Goal: Communication & Community: Answer question/provide support

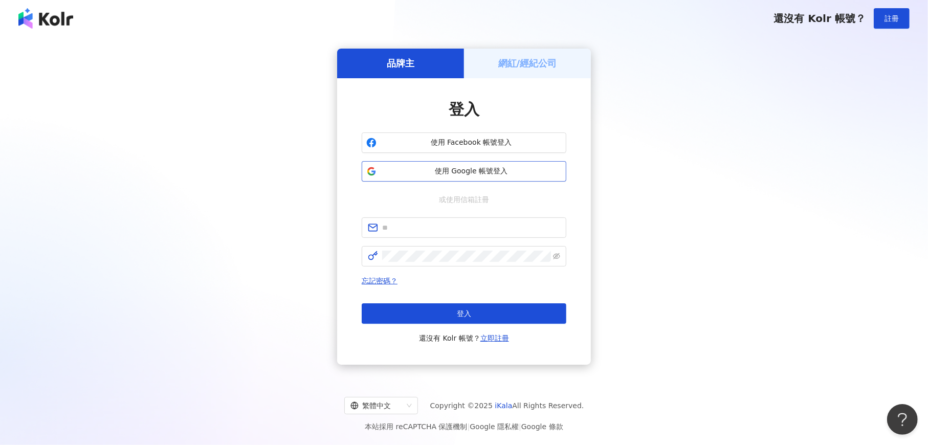
click at [473, 172] on span "使用 Google 帳號登入" at bounding box center [471, 171] width 181 height 10
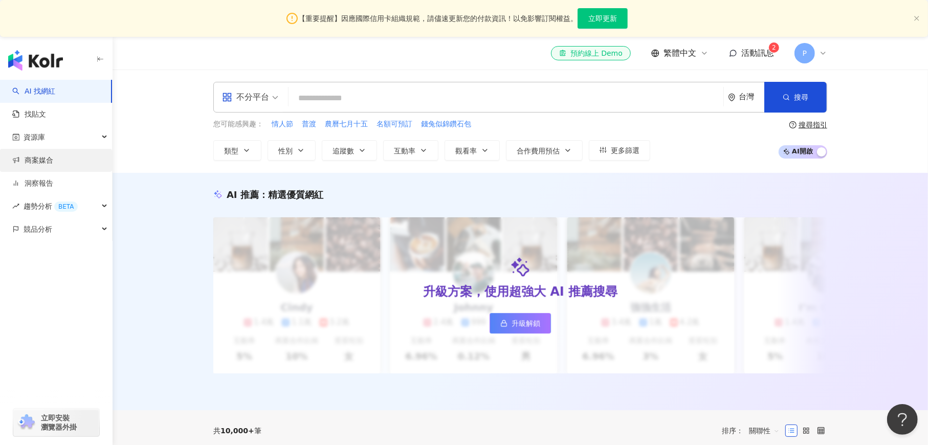
click at [40, 164] on link "商案媒合" at bounding box center [32, 160] width 41 height 10
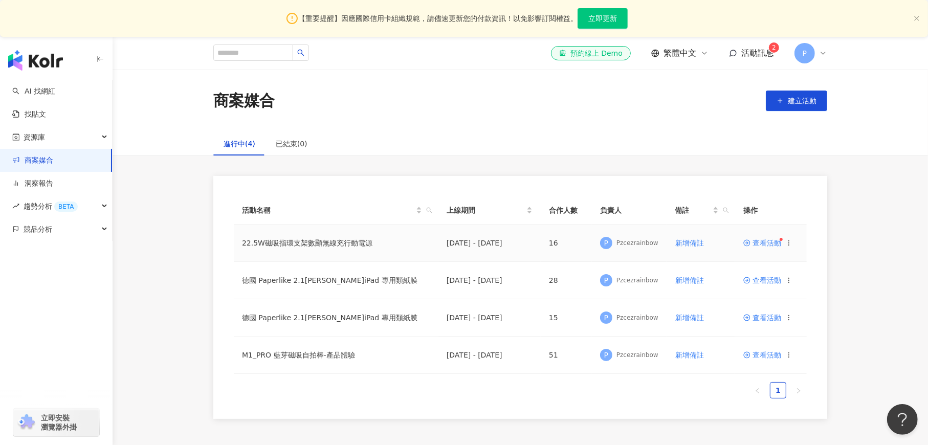
click at [761, 243] on span "查看活動" at bounding box center [762, 242] width 38 height 7
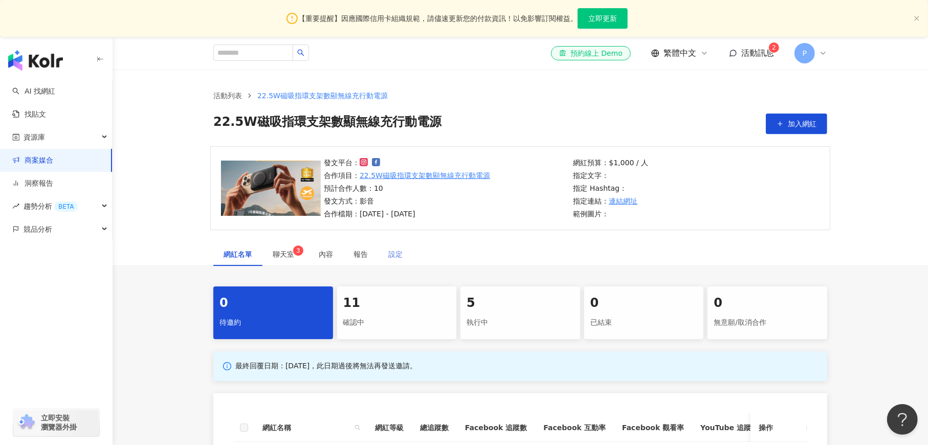
scroll to position [153, 0]
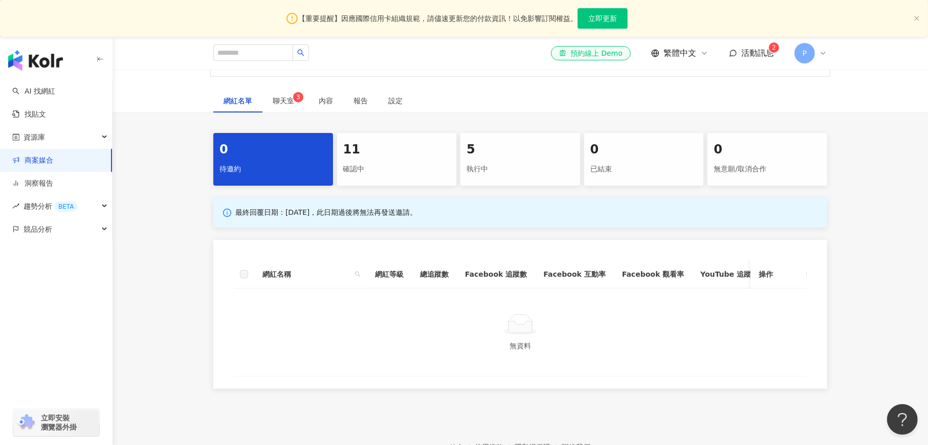
click at [471, 165] on div "執行中" at bounding box center [519, 169] width 107 height 17
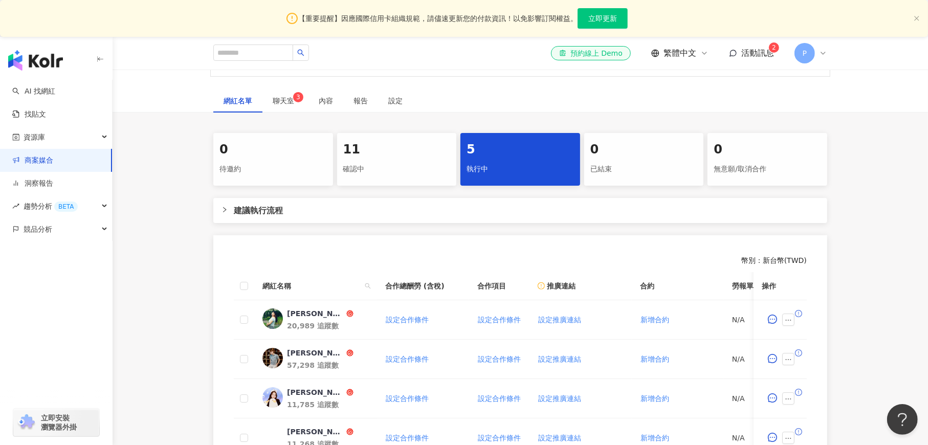
scroll to position [307, 0]
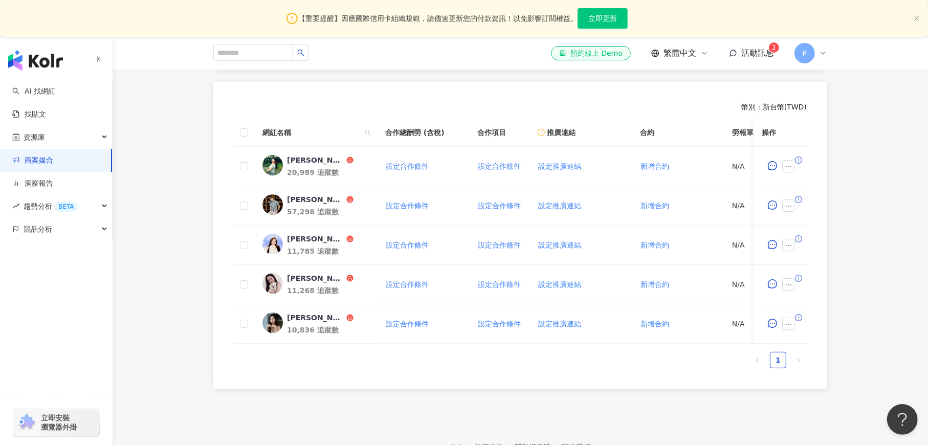
click at [749, 53] on span "活動訊息" at bounding box center [757, 53] width 33 height 10
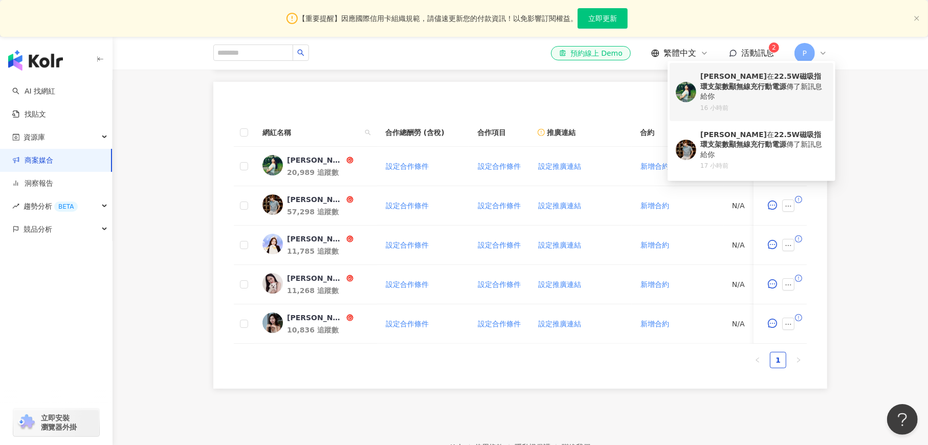
click at [766, 82] on div "[PERSON_NAME] 在 22.5W磁吸指環支架數顯無線充行動電源 傳了新訊息給你" at bounding box center [763, 87] width 127 height 30
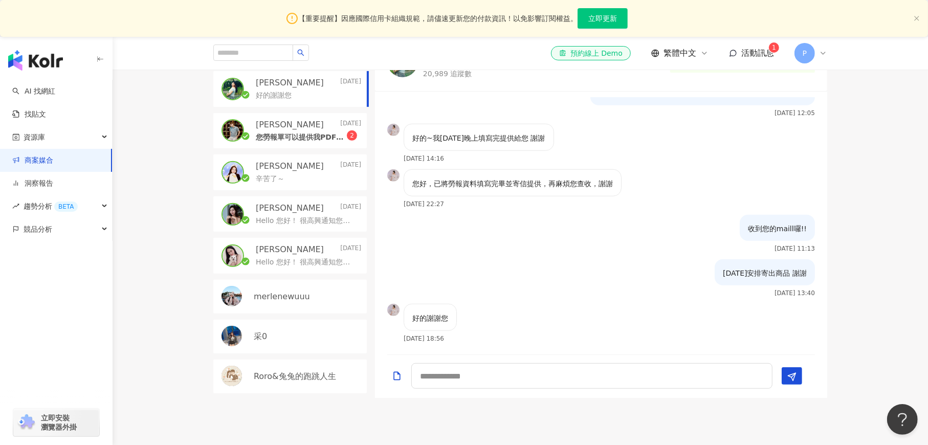
scroll to position [273, 0]
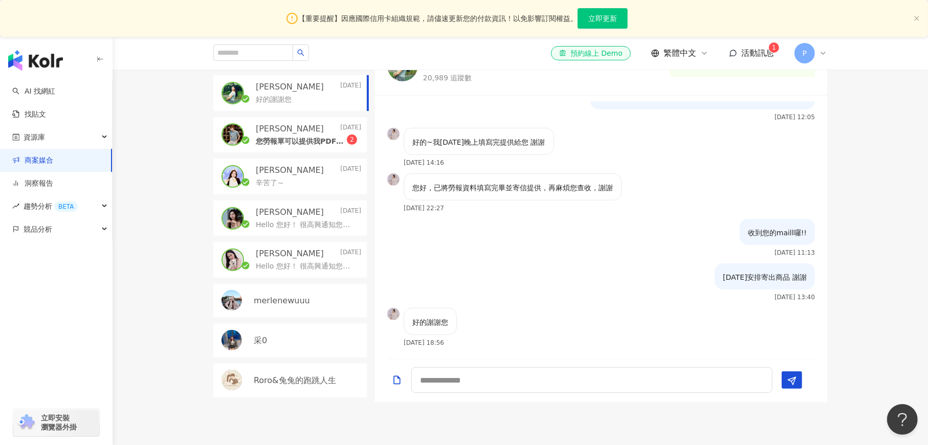
click at [305, 128] on div "[PERSON_NAME] [DATE]" at bounding box center [308, 128] width 105 height 11
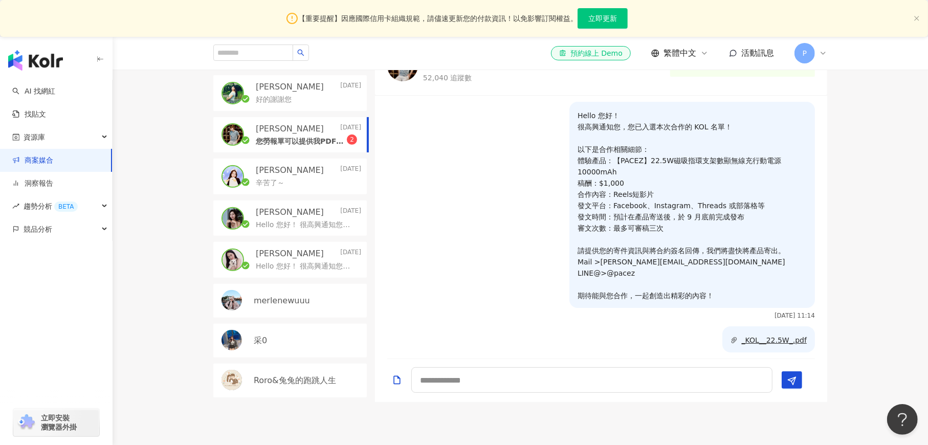
scroll to position [153, 0]
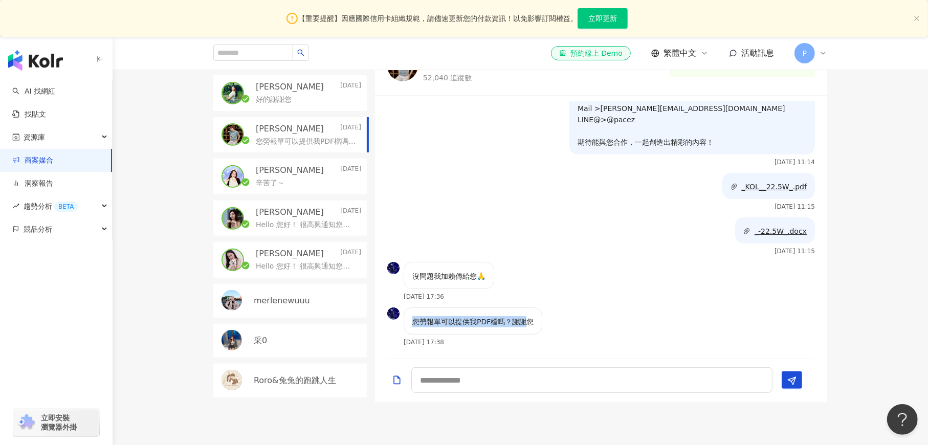
drag, startPoint x: 405, startPoint y: 320, endPoint x: 521, endPoint y: 332, distance: 116.8
click at [523, 329] on div "您勞報單可以提供我PDF檔嗎？謝謝您" at bounding box center [473, 320] width 139 height 27
click at [438, 383] on textarea at bounding box center [591, 380] width 361 height 26
type textarea "**"
click at [454, 377] on textarea "**" at bounding box center [591, 380] width 361 height 26
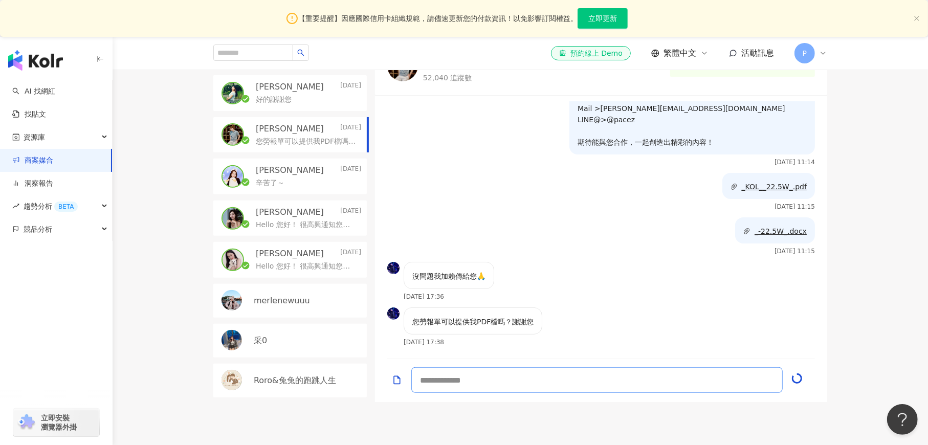
scroll to position [197, 0]
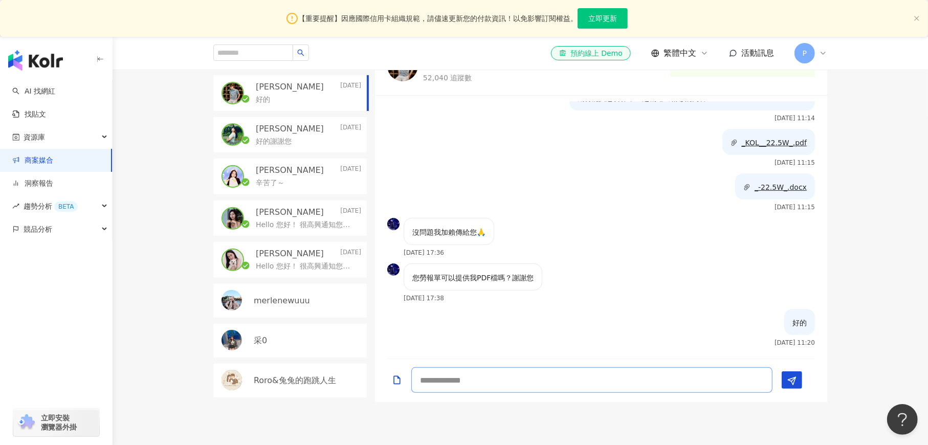
click at [452, 376] on textarea at bounding box center [591, 380] width 361 height 26
type textarea "**********"
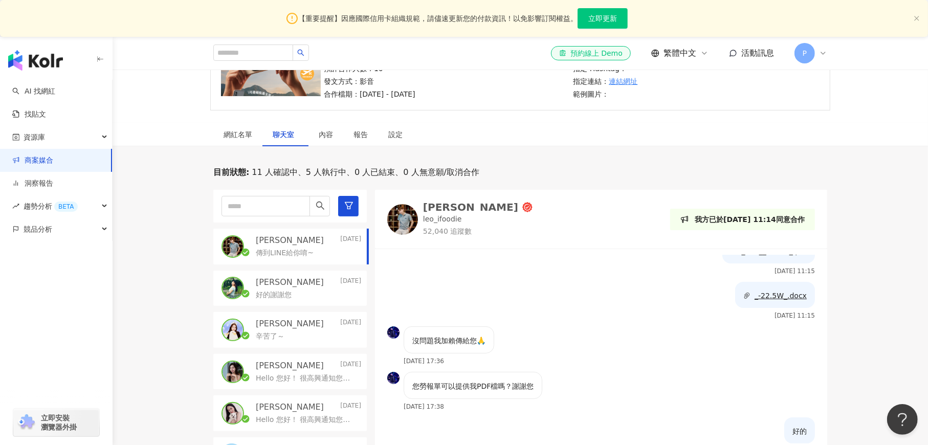
scroll to position [273, 0]
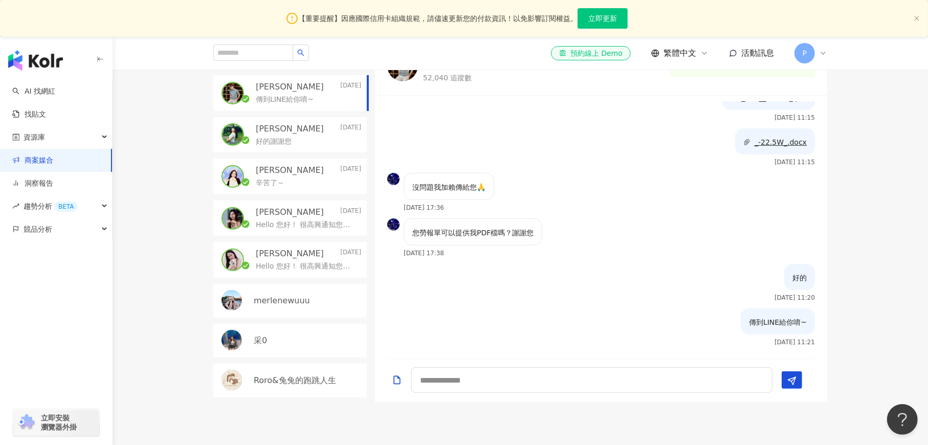
click at [286, 255] on p "[PERSON_NAME]" at bounding box center [290, 253] width 68 height 11
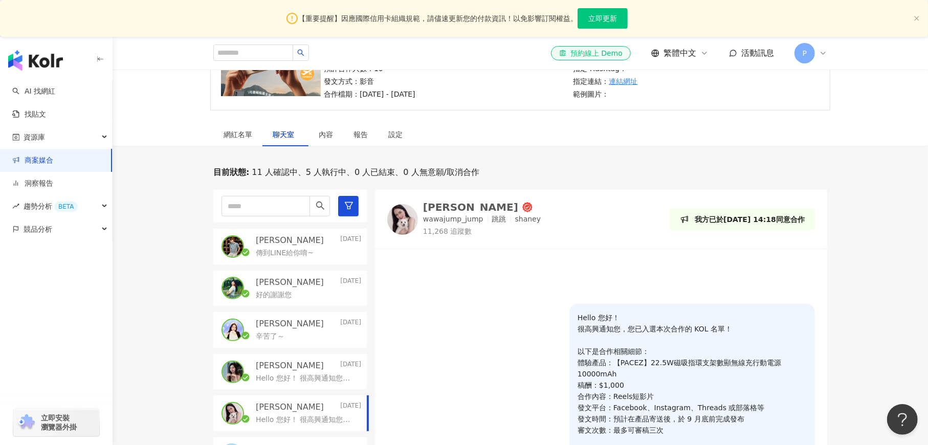
scroll to position [153, 0]
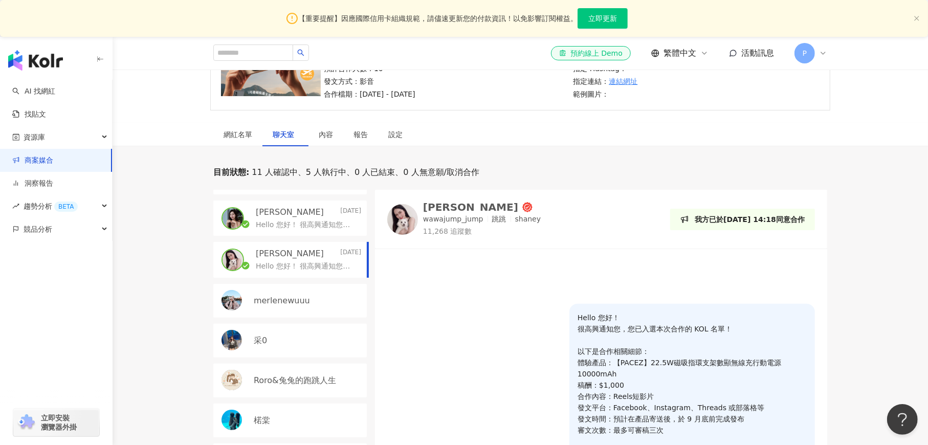
click at [307, 216] on div "[PERSON_NAME] [DATE]" at bounding box center [308, 212] width 105 height 11
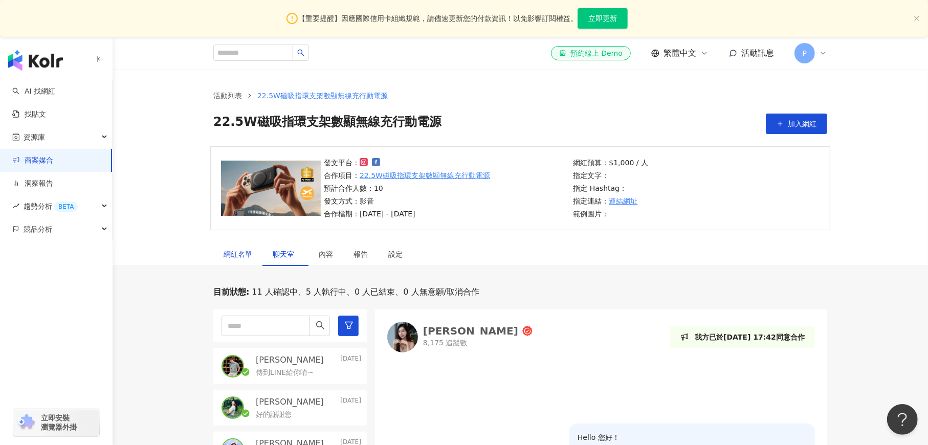
click at [232, 256] on div "網紅名單" at bounding box center [238, 254] width 29 height 11
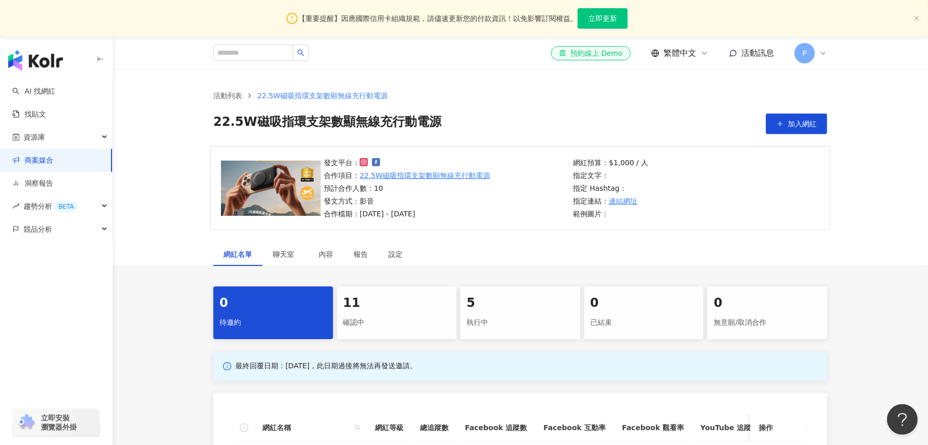
click at [381, 315] on div "確認中" at bounding box center [396, 322] width 107 height 17
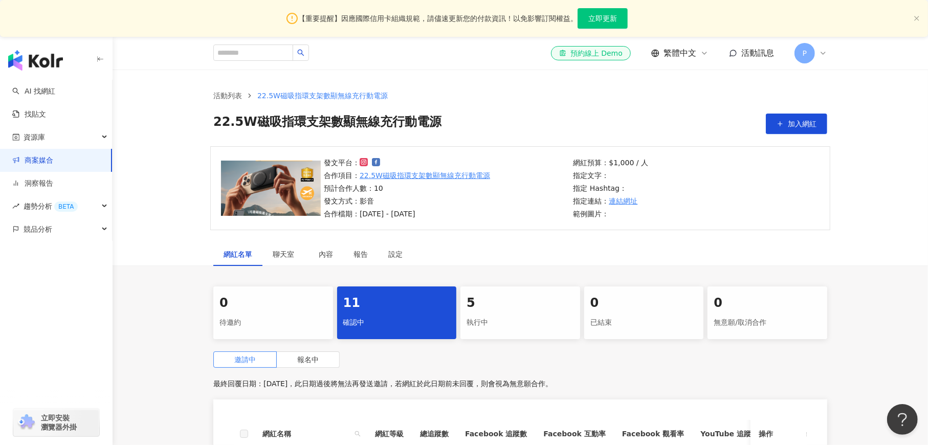
scroll to position [153, 0]
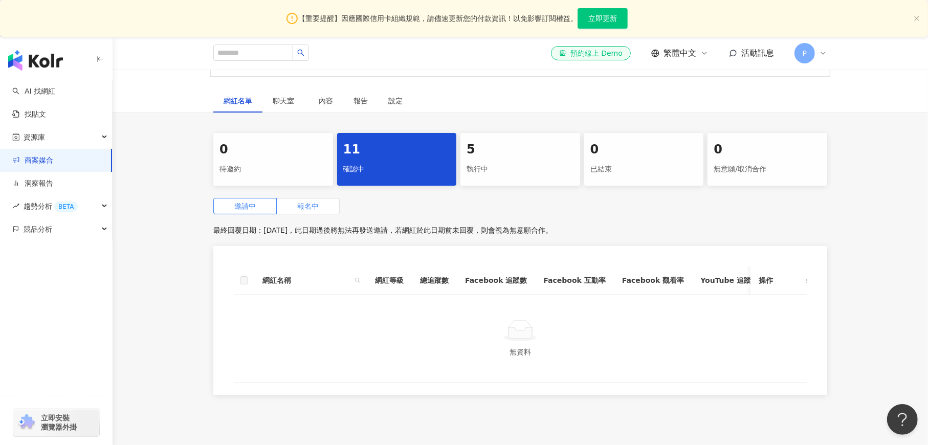
click at [317, 210] on span "報名中" at bounding box center [307, 206] width 21 height 8
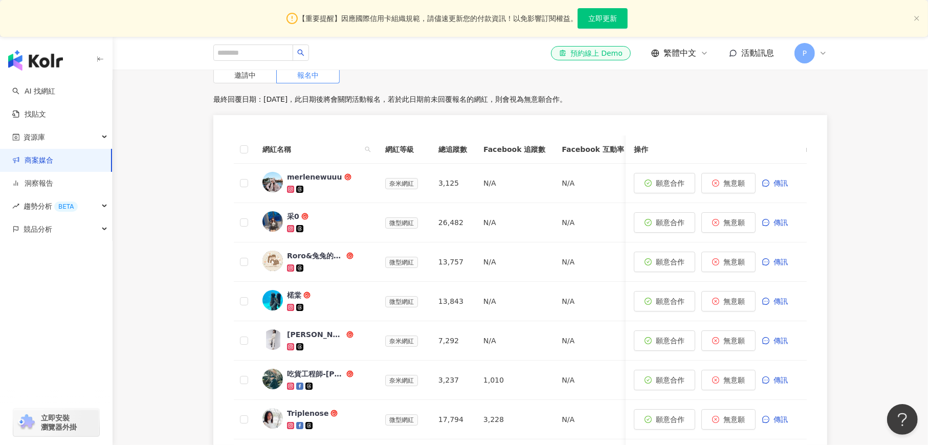
scroll to position [290, 0]
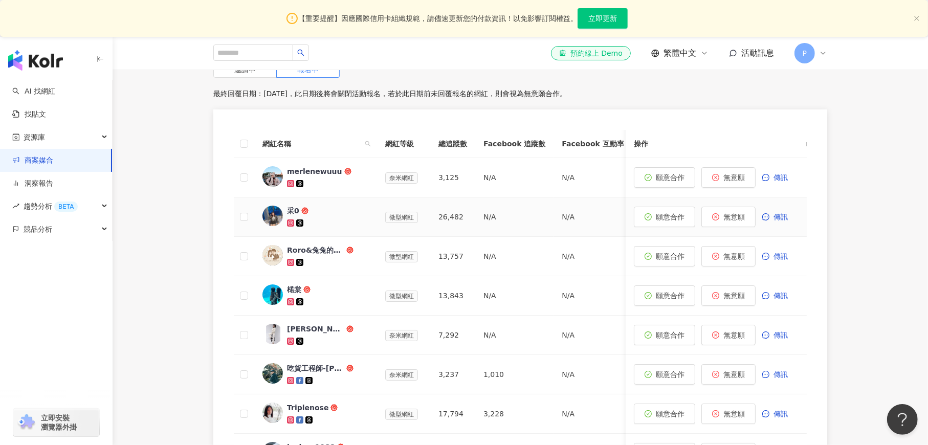
click at [291, 212] on div "采0" at bounding box center [293, 211] width 12 height 10
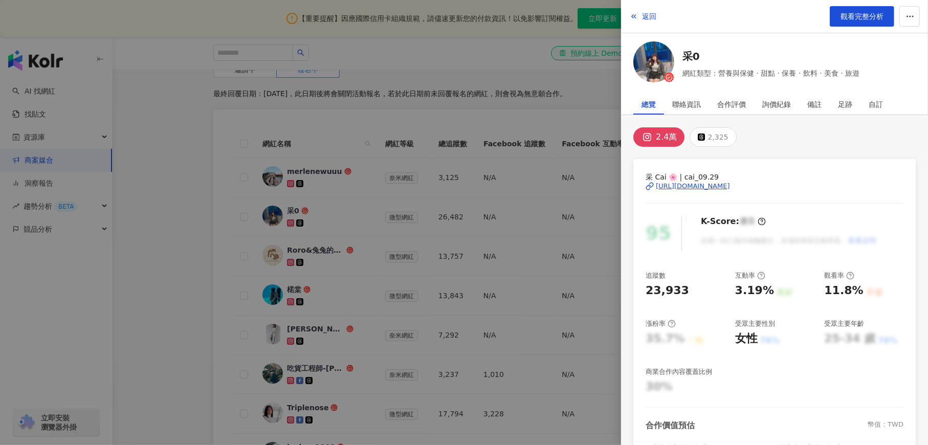
click at [726, 187] on div "[URL][DOMAIN_NAME]" at bounding box center [693, 186] width 74 height 9
click at [436, 53] on div at bounding box center [464, 222] width 928 height 445
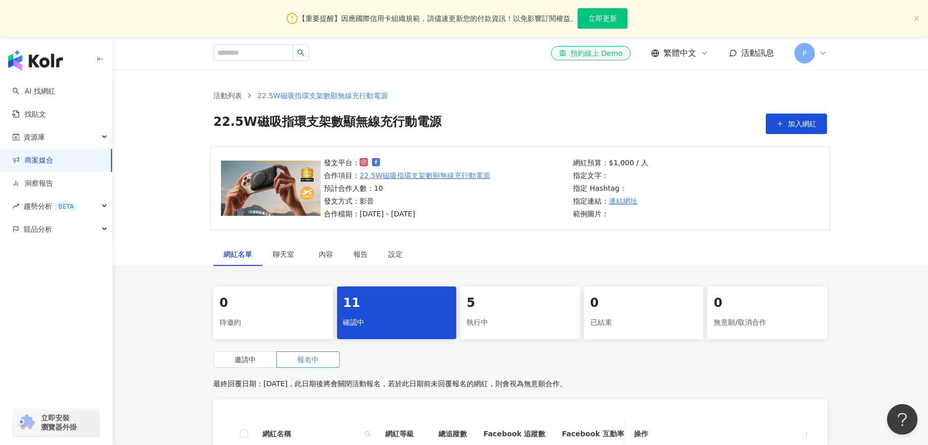
scroll to position [153, 0]
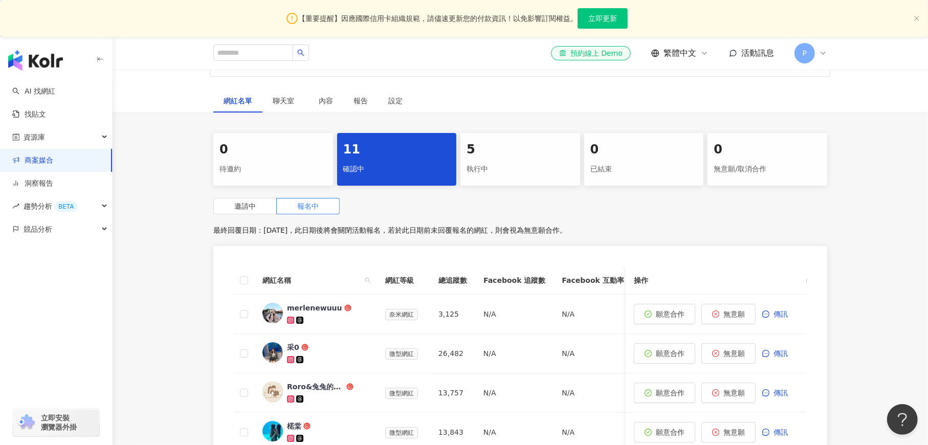
click at [522, 162] on div "執行中" at bounding box center [519, 169] width 107 height 17
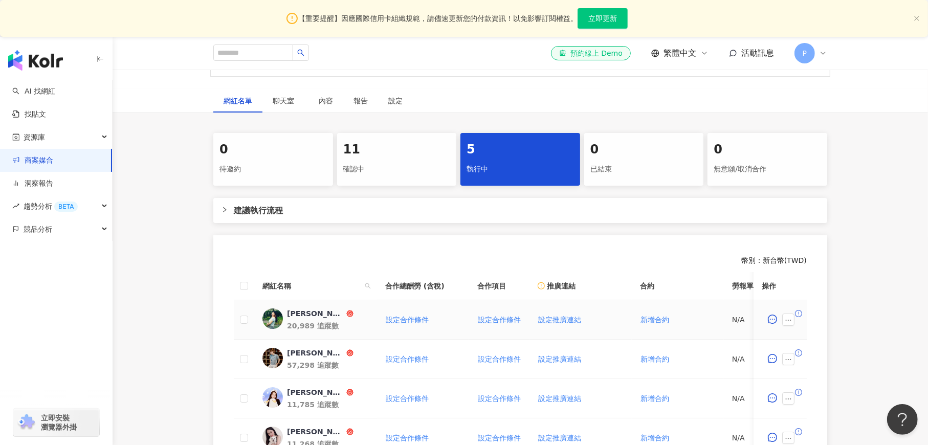
scroll to position [307, 0]
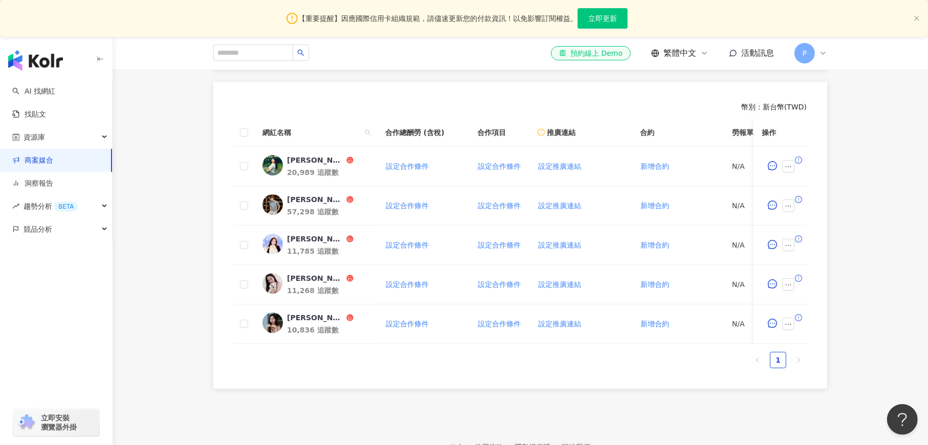
drag, startPoint x: 170, startPoint y: 113, endPoint x: 179, endPoint y: 107, distance: 10.4
click at [170, 113] on div "0 待邀約 11 確認中 5 執行中 0 已結束 0 無意願/取消合作 建議執行流程 幣別 ： 新台幣 ( TWD ) 網紅名稱 合作總酬勞 (含稅) 合作項…" at bounding box center [520, 184] width 815 height 409
drag, startPoint x: 117, startPoint y: 120, endPoint x: 124, endPoint y: 124, distance: 8.0
click at [119, 120] on div "0 待邀約 11 確認中 5 執行中 0 已結束 0 無意願/取消合作 建議執行流程 幣別 ： 新台幣 ( TWD ) 網紅名稱 合作總酬勞 (含稅) 合作項…" at bounding box center [520, 184] width 815 height 409
click at [654, 286] on span "新增合約" at bounding box center [654, 284] width 29 height 8
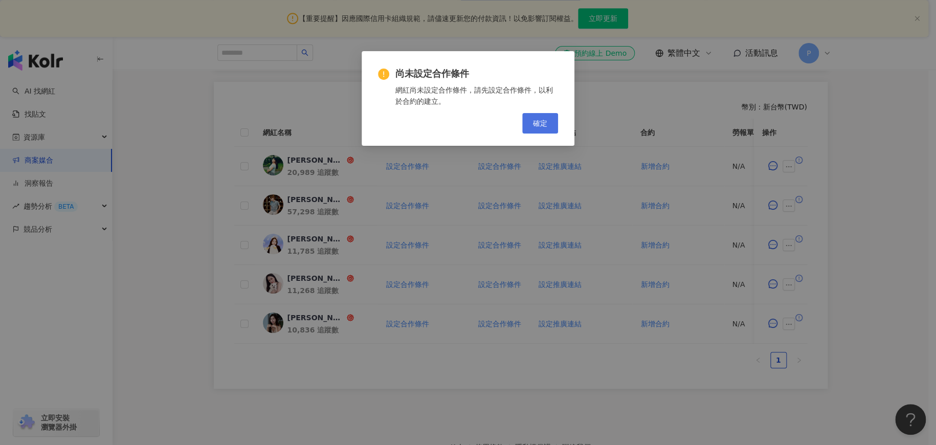
click at [542, 124] on span "確定" at bounding box center [540, 123] width 14 height 8
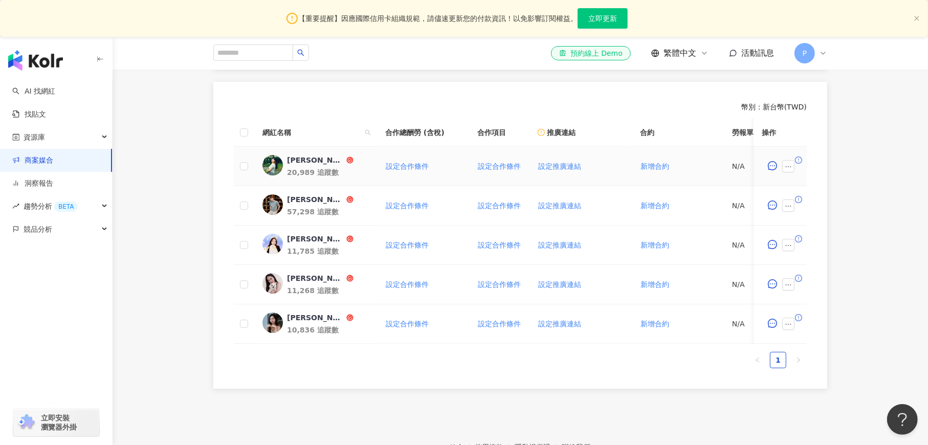
scroll to position [153, 0]
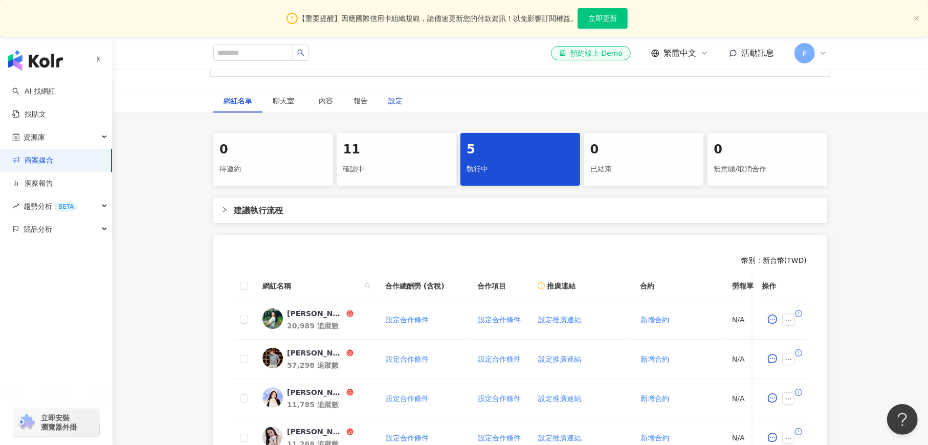
click at [392, 101] on div "設定" at bounding box center [395, 100] width 14 height 11
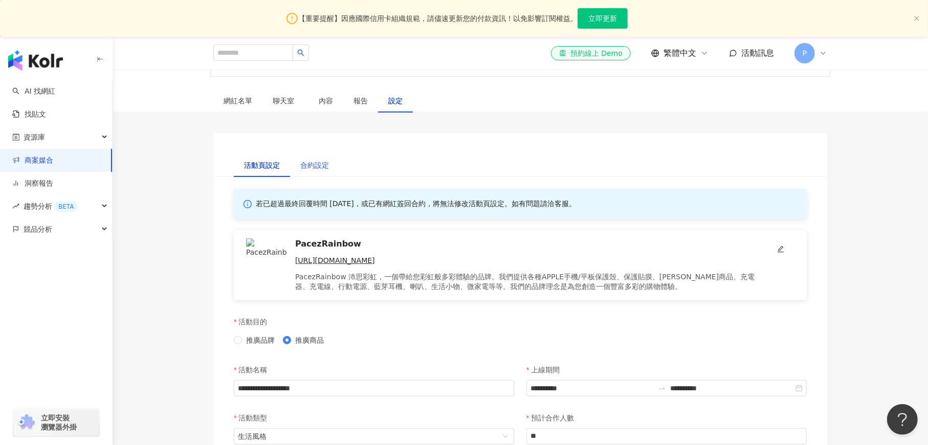
click at [323, 165] on div "合約設定" at bounding box center [314, 165] width 29 height 11
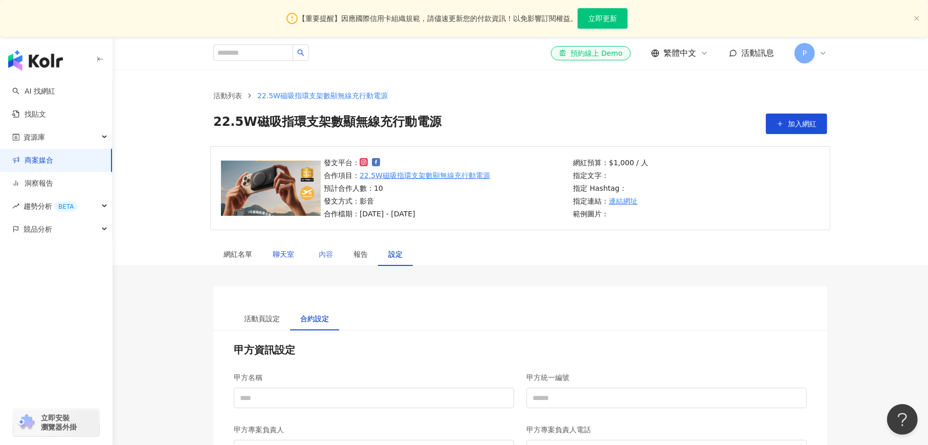
drag, startPoint x: 282, startPoint y: 253, endPoint x: 318, endPoint y: 253, distance: 35.8
click at [282, 252] on span "聊天室" at bounding box center [286, 254] width 26 height 7
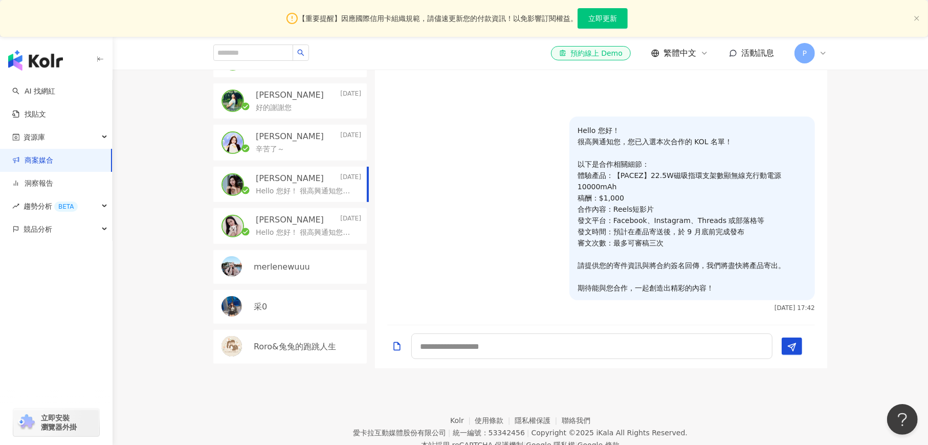
scroll to position [153, 0]
